Goal: Task Accomplishment & Management: Use online tool/utility

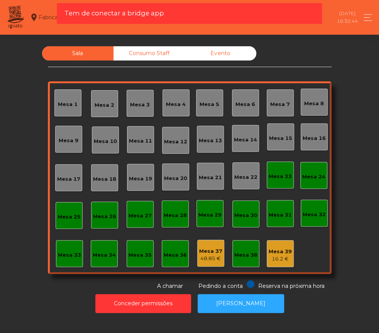
click at [351, 62] on div "Sala Consumo Staff Evento Mesa 1 [GEOGRAPHIC_DATA] 3 Mesa 4 [GEOGRAPHIC_DATA] 6…" at bounding box center [189, 168] width 367 height 244
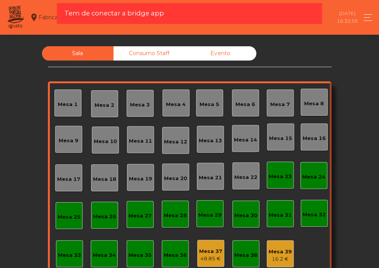
click at [359, 3] on nav "Fabrica da picanha - [GEOGRAPHIC_DATA] location_on [DATE] 16:32:55 Painel de co…" at bounding box center [189, 17] width 379 height 35
click at [364, 13] on button "Toggle navigation" at bounding box center [365, 17] width 14 height 10
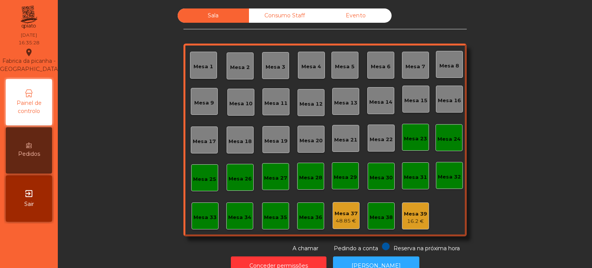
click at [261, 18] on div "Consumo Staff" at bounding box center [284, 15] width 71 height 14
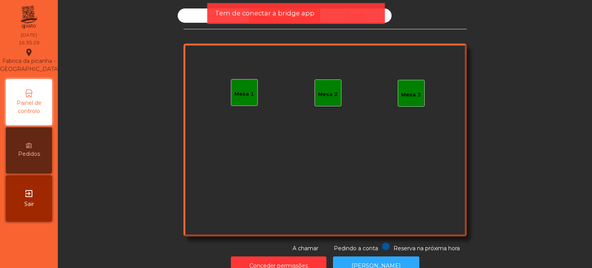
click at [212, 15] on div "Tem de conectar a bridge app" at bounding box center [296, 13] width 178 height 21
click at [222, 13] on span "Tem de conectar a bridge app" at bounding box center [264, 13] width 99 height 10
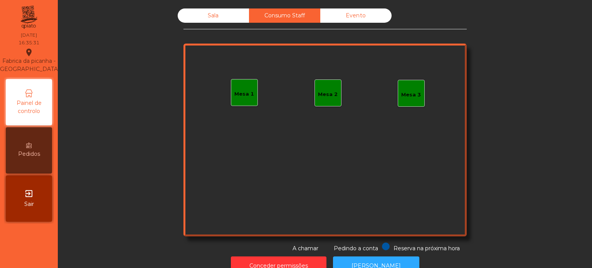
click at [222, 13] on div "Sala" at bounding box center [213, 15] width 71 height 14
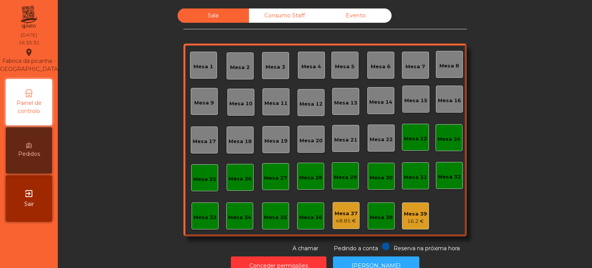
click at [349, 19] on div "Evento" at bounding box center [355, 15] width 71 height 14
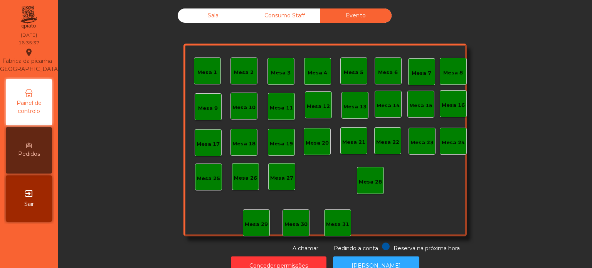
click at [229, 15] on div "Sala" at bounding box center [213, 15] width 71 height 14
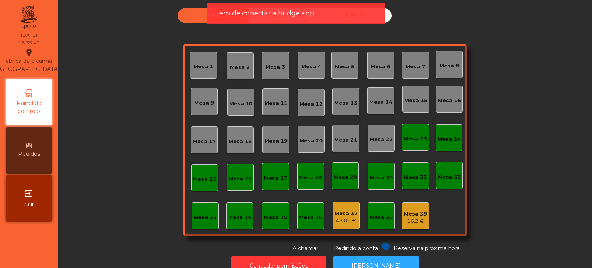
click at [232, 13] on span "Tem de conectar a bridge app" at bounding box center [264, 13] width 99 height 10
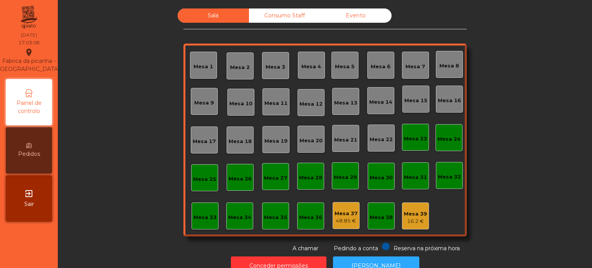
click at [288, 8] on div "Sala Consumo Staff Evento Mesa 1 [GEOGRAPHIC_DATA] 3 Mesa 4 Mesa 5 Mesa 6 [GEOG…" at bounding box center [324, 142] width 525 height 275
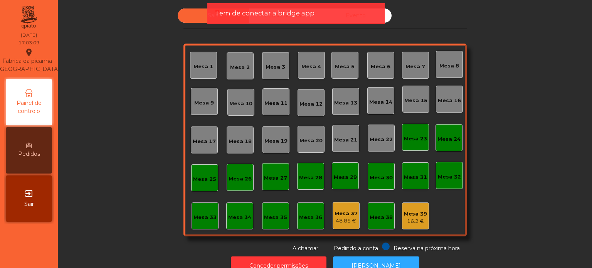
click at [288, 14] on span "Tem de conectar a bridge app" at bounding box center [264, 13] width 99 height 10
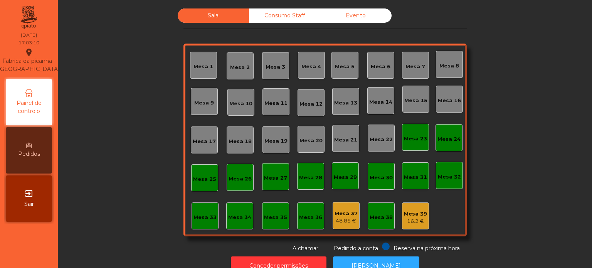
click at [288, 14] on div "Consumo Staff" at bounding box center [284, 15] width 71 height 14
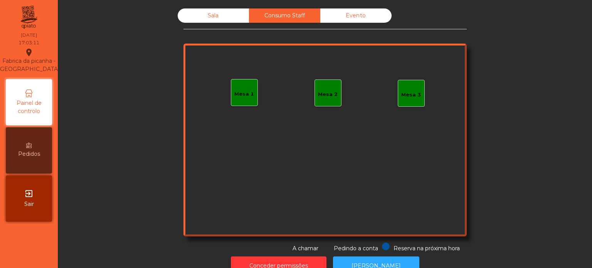
click at [227, 15] on div "Sala" at bounding box center [213, 15] width 71 height 14
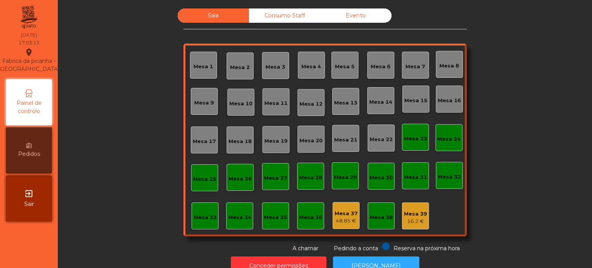
click at [337, 223] on div "48.85 €" at bounding box center [346, 221] width 23 height 8
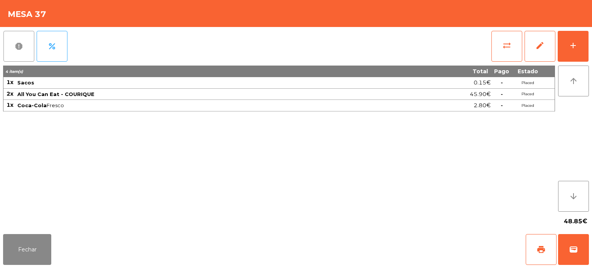
click at [15, 49] on span "report" at bounding box center [18, 46] width 9 height 9
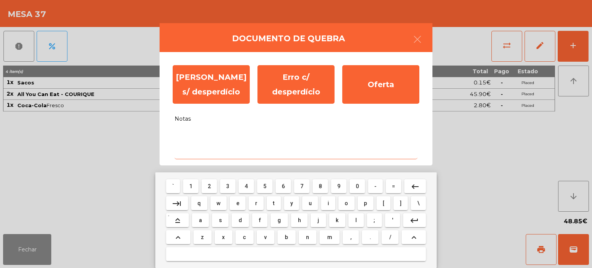
click at [227, 158] on textarea "Notas" at bounding box center [296, 143] width 243 height 32
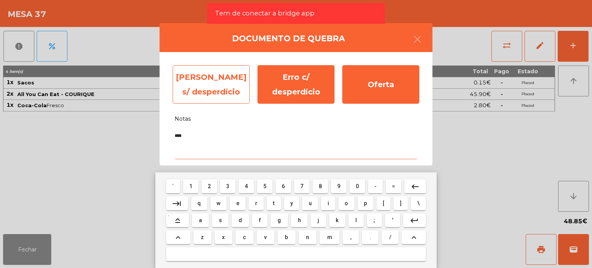
type textarea "***"
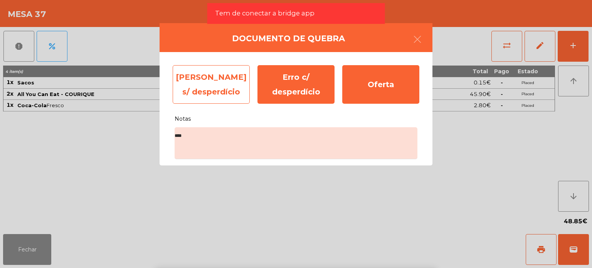
click at [223, 88] on div "Erro s/ desperdício" at bounding box center [211, 84] width 77 height 39
